Goal: Information Seeking & Learning: Learn about a topic

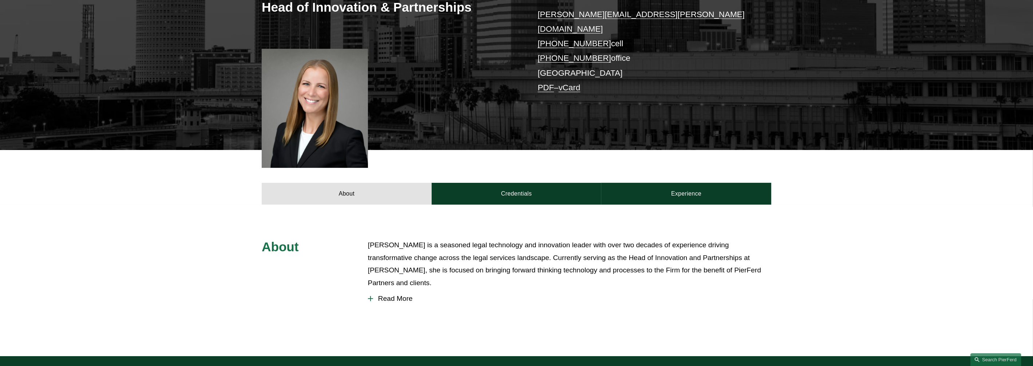
scroll to position [182, 0]
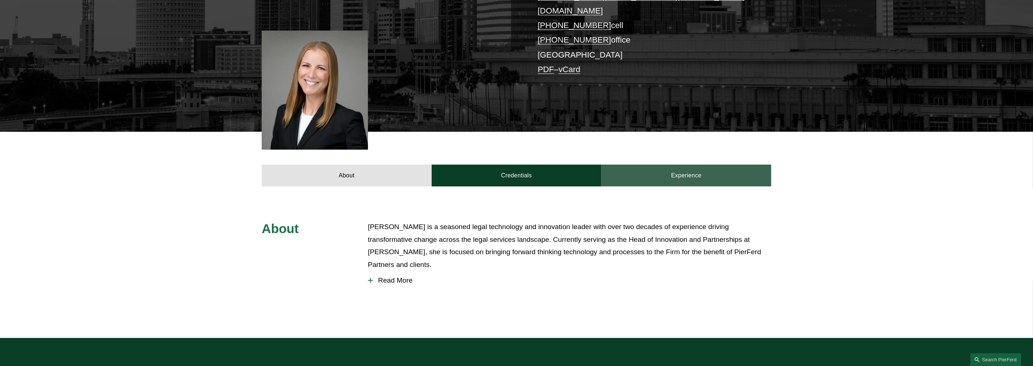
click at [682, 170] on link "Experience" at bounding box center [687, 176] width 170 height 22
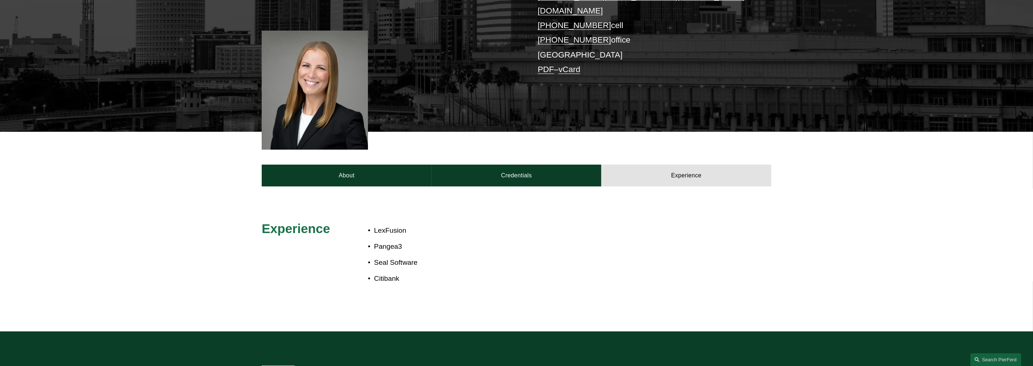
click at [652, 240] on p "Pangea3" at bounding box center [541, 246] width 334 height 13
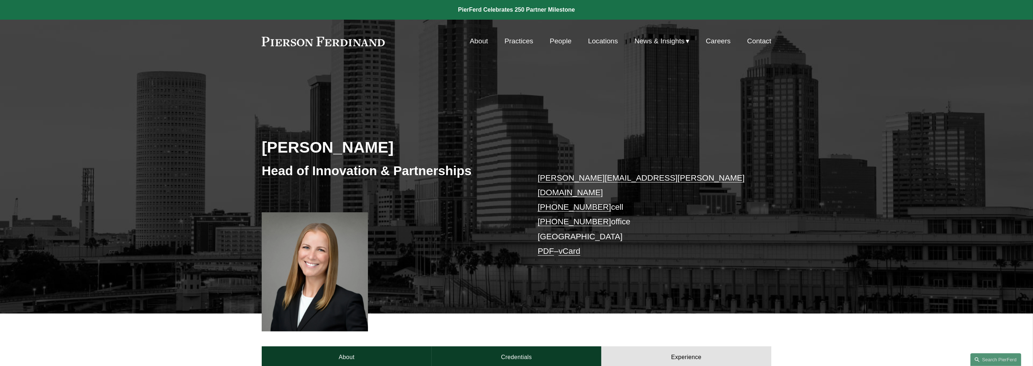
click at [551, 43] on link "People" at bounding box center [561, 41] width 22 height 14
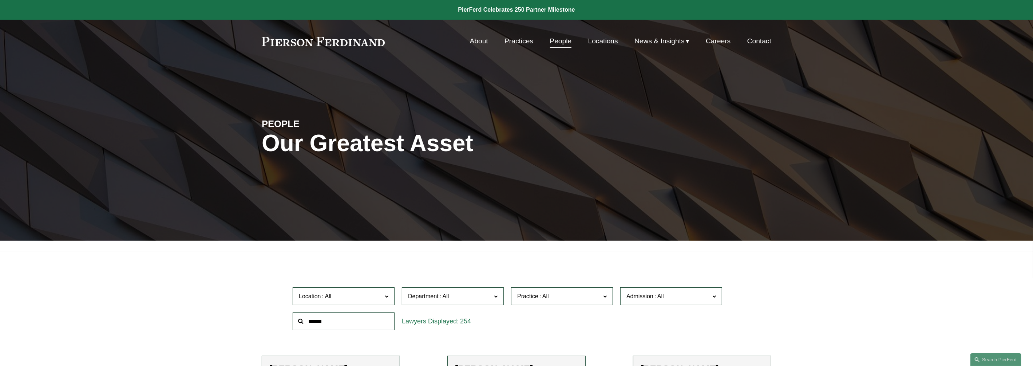
click at [341, 316] on input "text" at bounding box center [344, 321] width 102 height 18
type input "****"
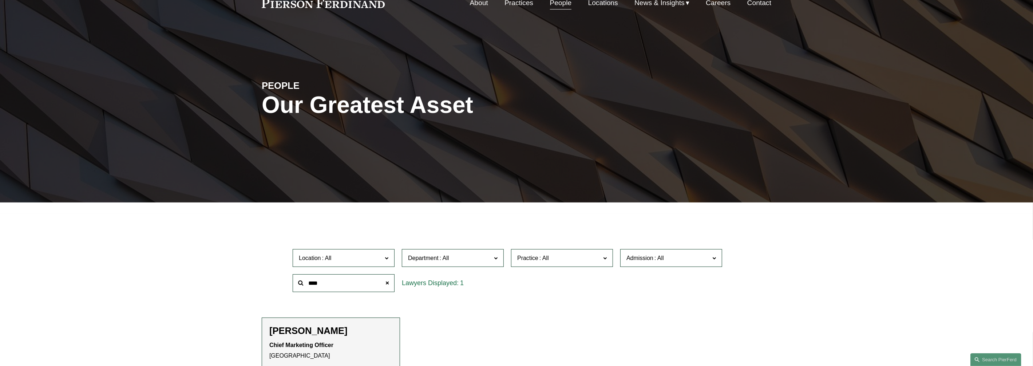
scroll to position [137, 0]
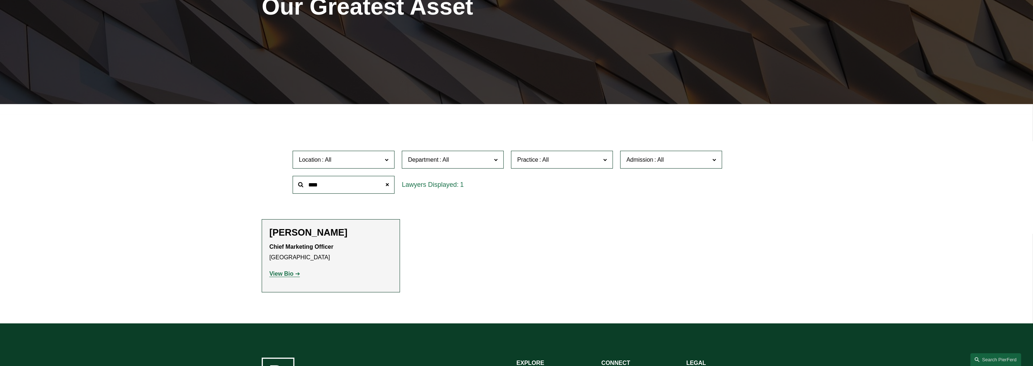
click at [297, 279] on p "View Bio" at bounding box center [330, 274] width 123 height 11
click at [292, 275] on strong "View Bio" at bounding box center [281, 274] width 24 height 6
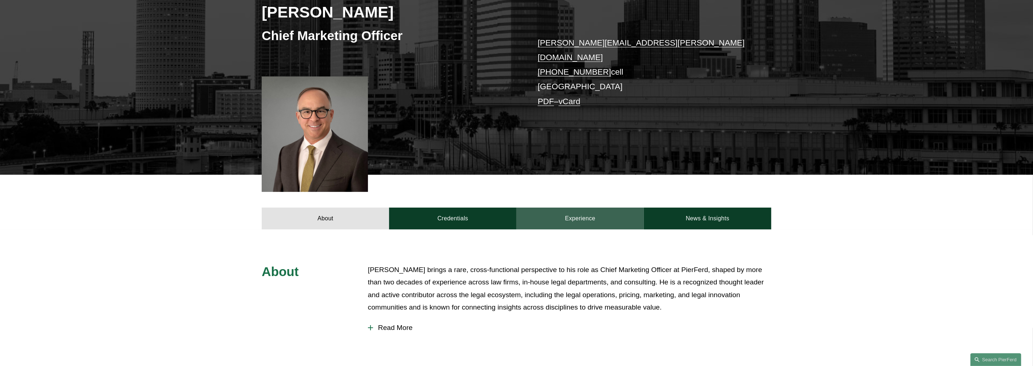
scroll to position [182, 0]
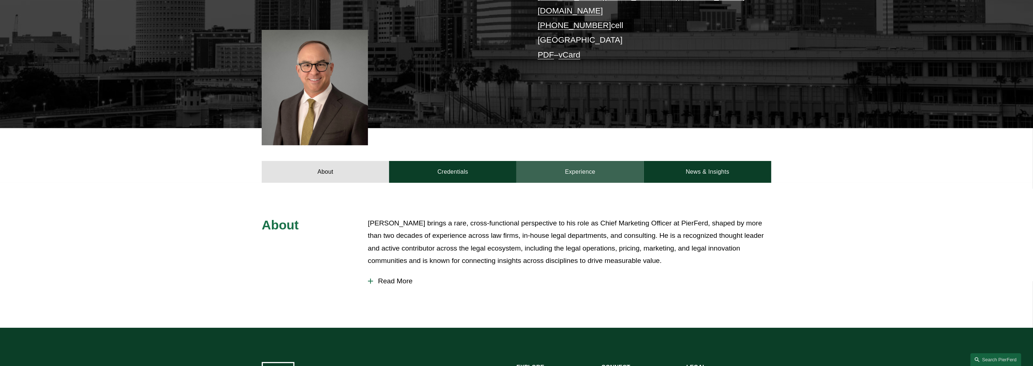
click at [603, 161] on link "Experience" at bounding box center [580, 172] width 127 height 22
